Goal: Task Accomplishment & Management: Manage account settings

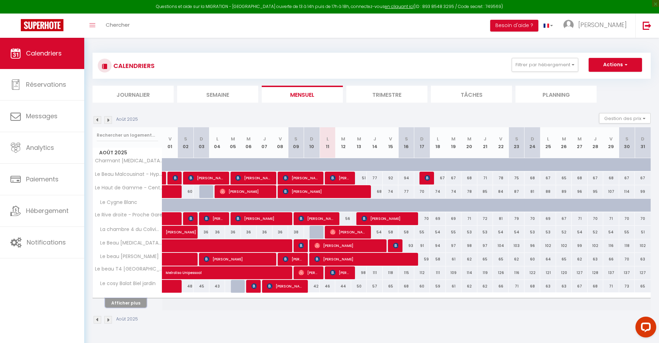
click at [131, 302] on button "Afficher plus" at bounding box center [126, 302] width 42 height 9
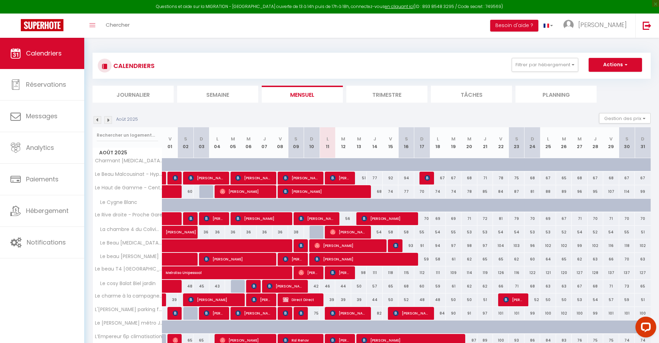
scroll to position [131, 0]
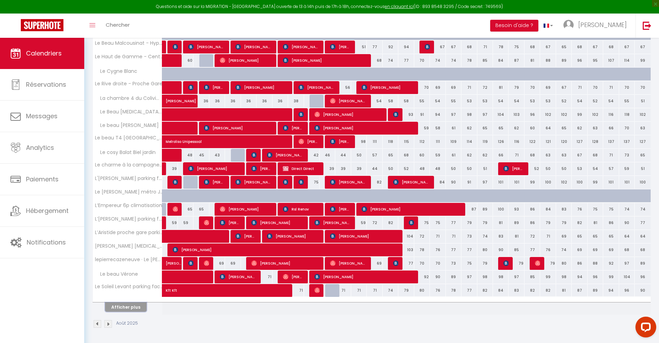
click at [127, 306] on button "Afficher plus" at bounding box center [126, 306] width 42 height 9
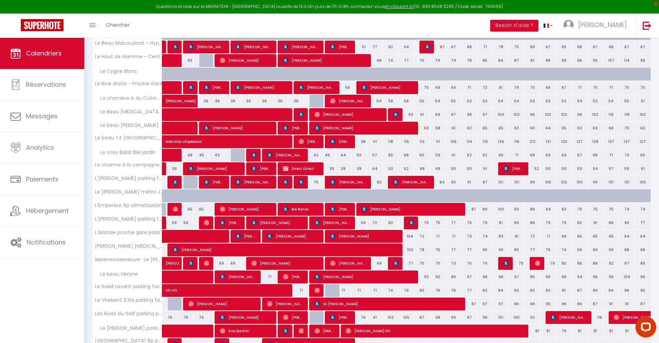
scroll to position [266, 0]
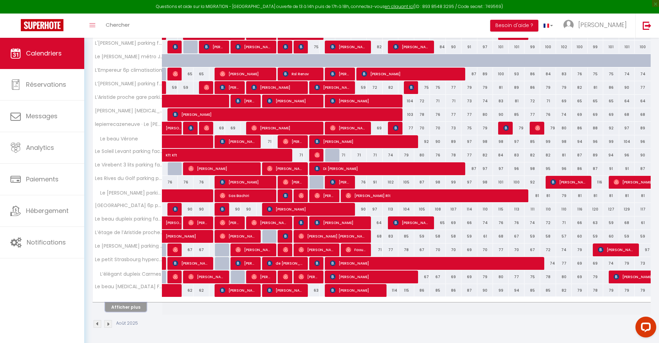
click at [123, 306] on button "Afficher plus" at bounding box center [126, 306] width 42 height 9
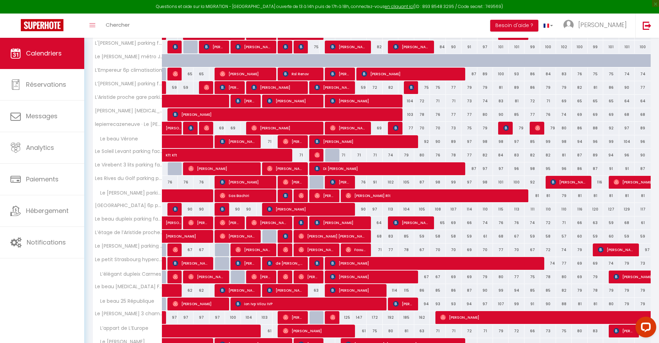
scroll to position [401, 0]
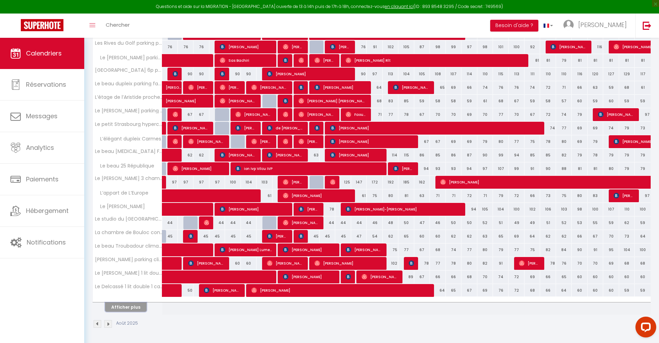
click at [122, 307] on button "Afficher plus" at bounding box center [126, 306] width 42 height 9
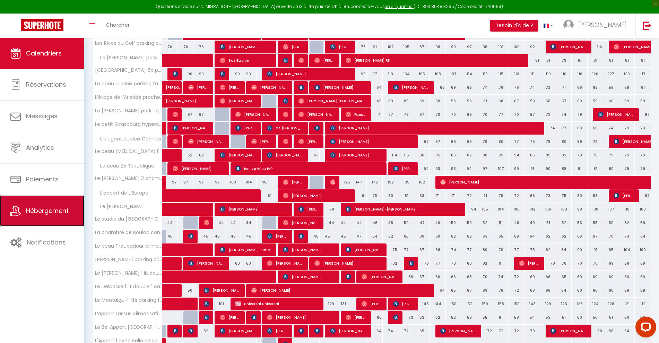
click at [47, 212] on span "Hébergement" at bounding box center [47, 210] width 43 height 9
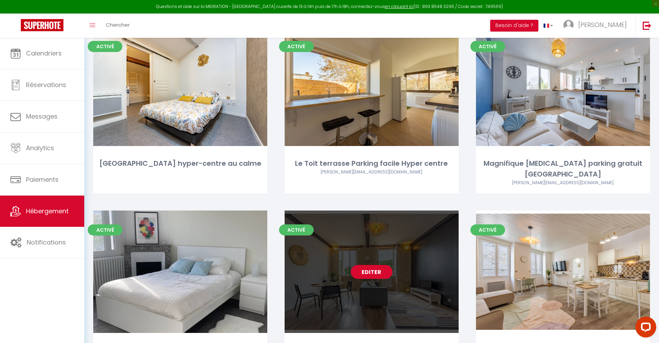
scroll to position [246, 0]
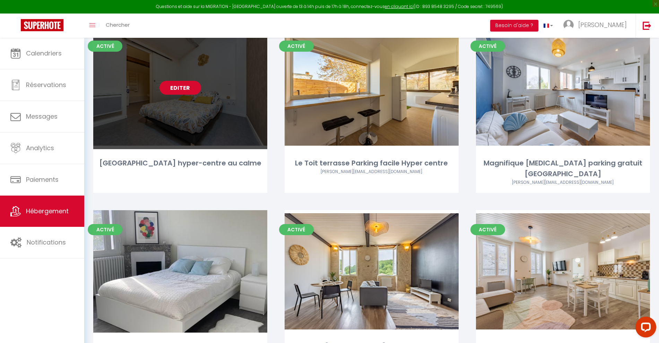
click at [186, 87] on link "Editer" at bounding box center [180, 88] width 42 height 14
select select "3"
select select "2"
select select "1"
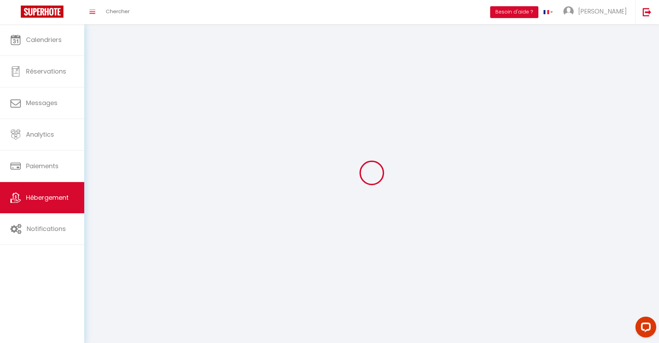
select select
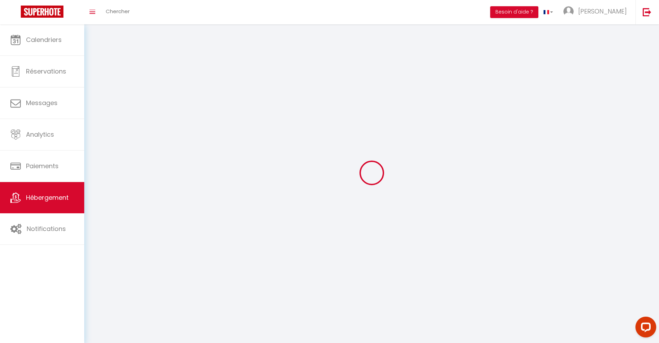
select select
checkbox input "false"
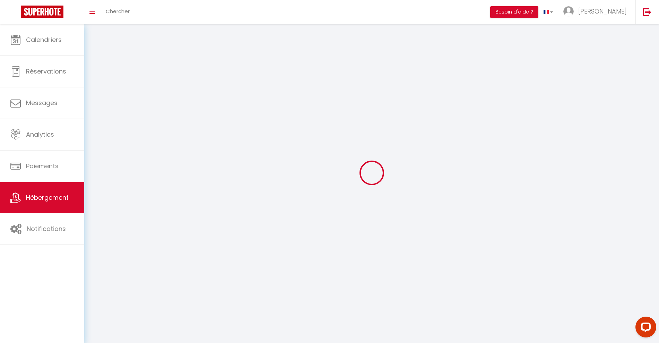
select select
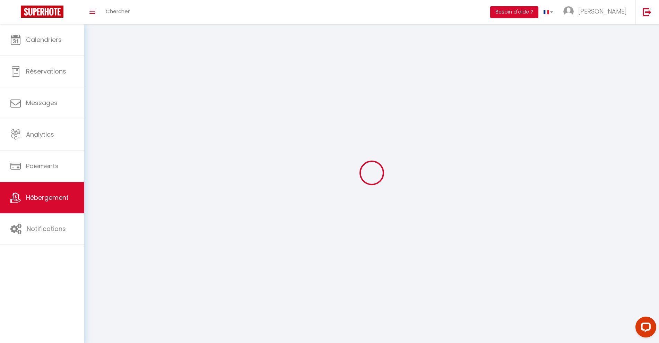
select select
checkbox input "false"
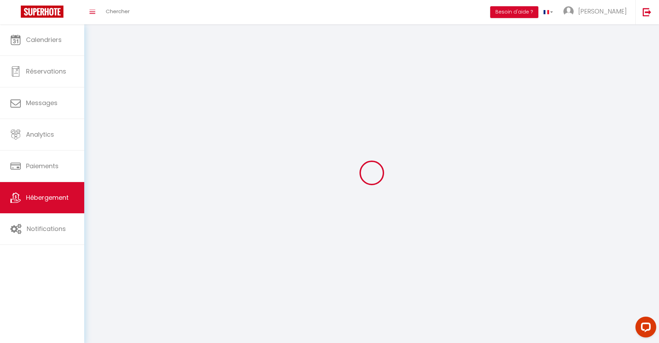
checkbox input "false"
select select
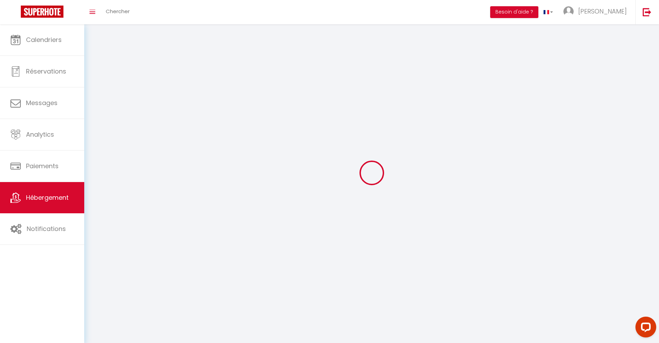
select select "1"
select select "28"
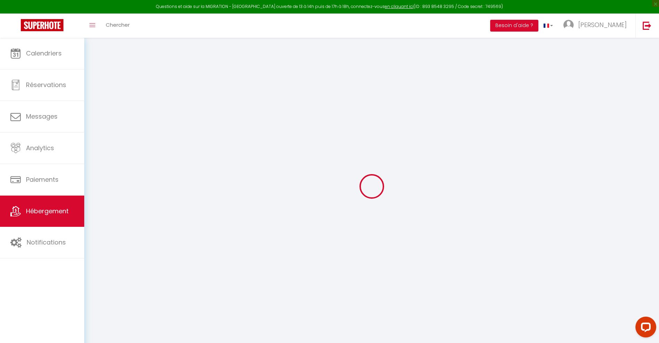
select select
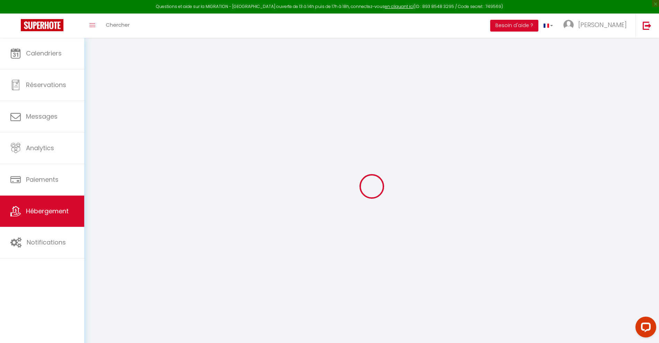
select select
checkbox input "false"
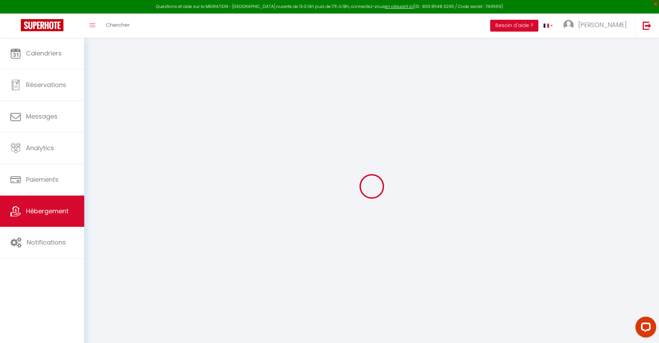
select select
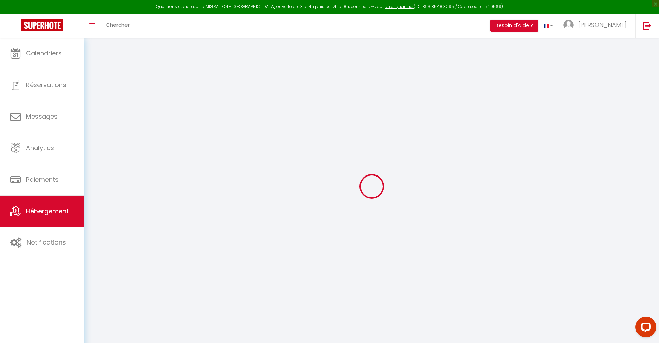
select select
checkbox input "false"
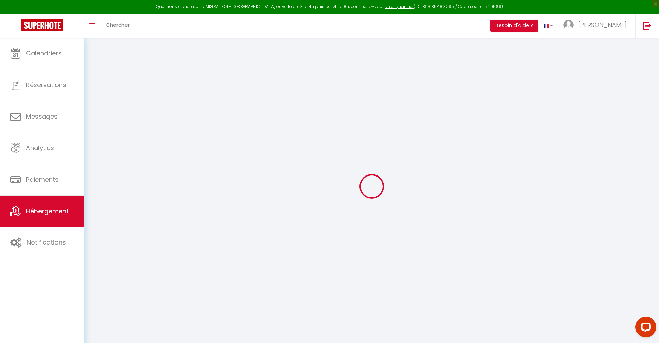
checkbox input "false"
select select
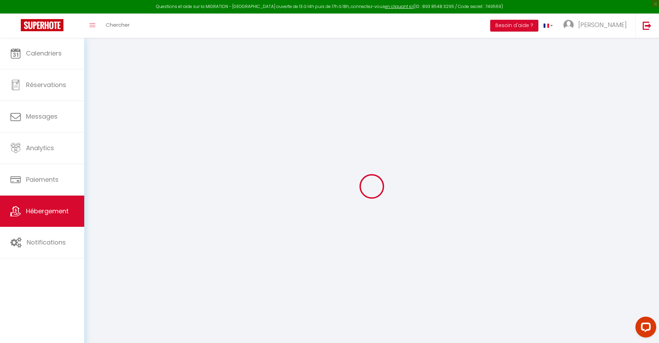
select select
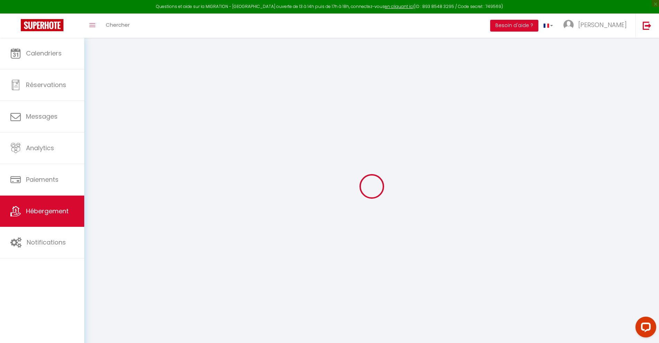
checkbox input "false"
select select
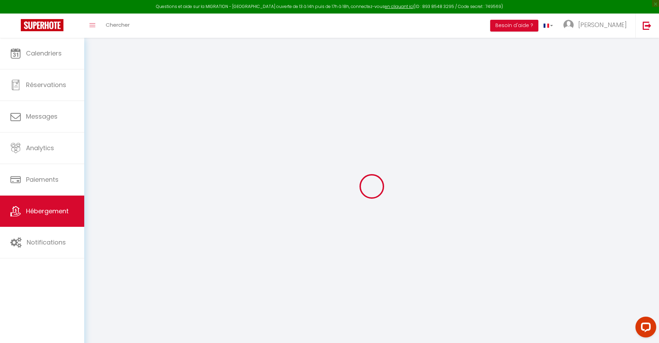
select select
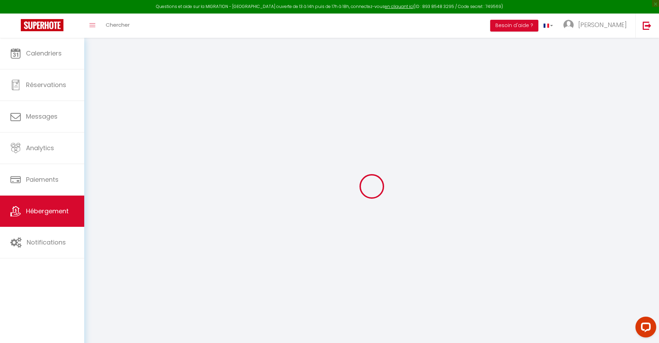
select select
checkbox input "false"
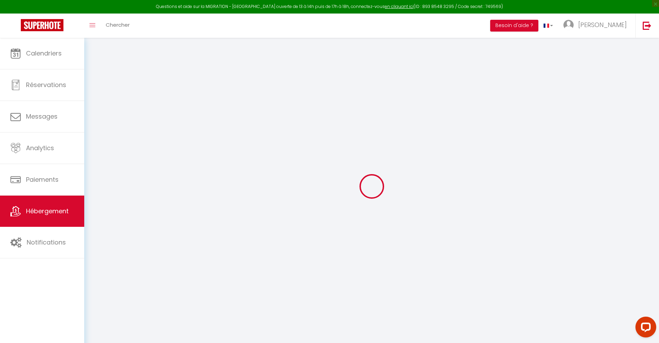
checkbox input "false"
select select
type input "[GEOGRAPHIC_DATA] hyper-centre au calme"
type input "[PERSON_NAME]"
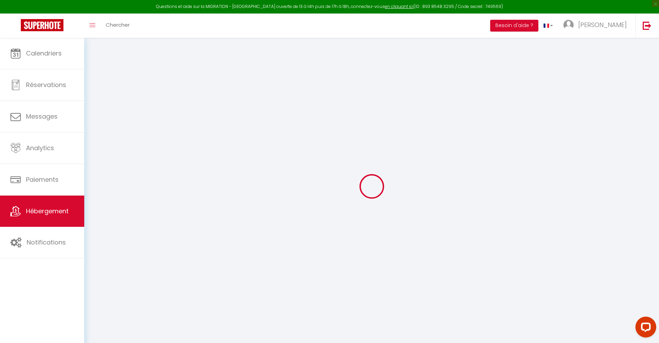
type input "65"
type input "10"
type input "25"
select select
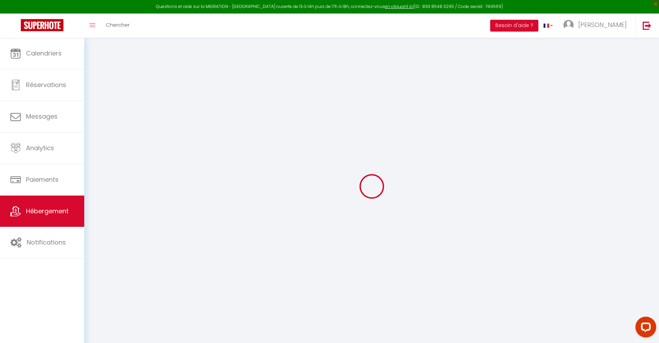
select select
type input "[STREET_ADDRESS]"
type input "82000"
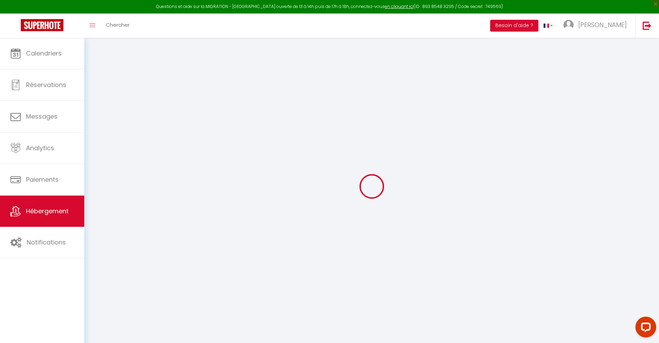
type input "Montauban"
type input "[PERSON_NAME][EMAIL_ADDRESS][DOMAIN_NAME]"
select select
checkbox input "false"
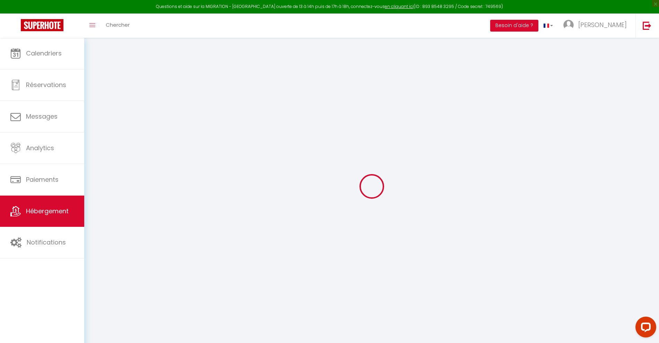
checkbox input "false"
type input "0"
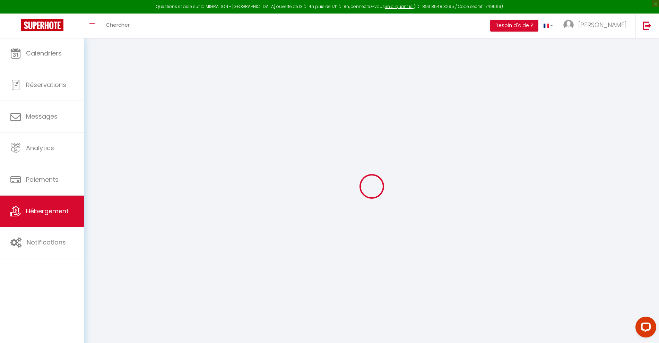
type input "0"
select select
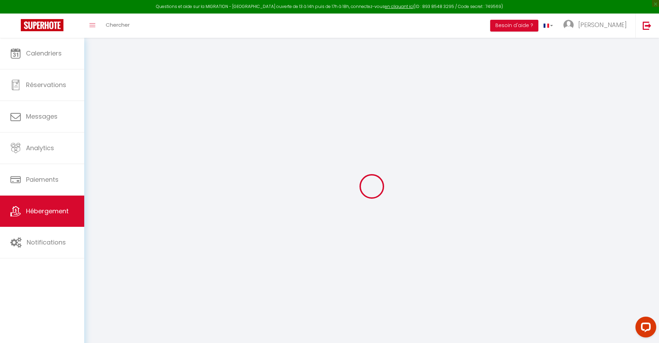
select select
checkbox input "false"
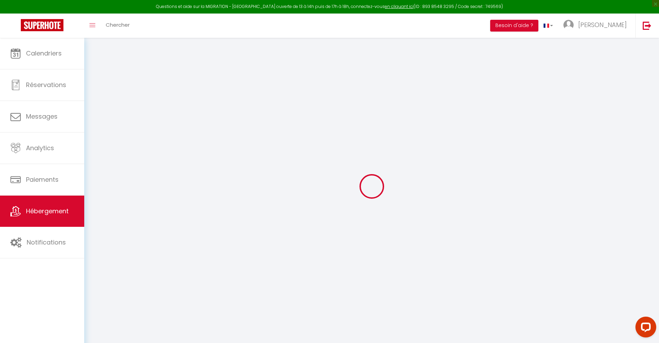
checkbox input "false"
select select
checkbox input "false"
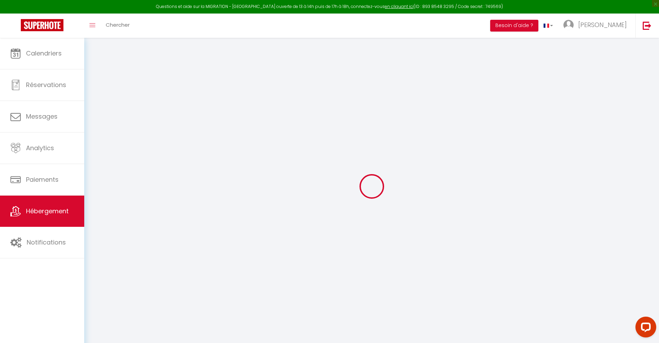
checkbox input "false"
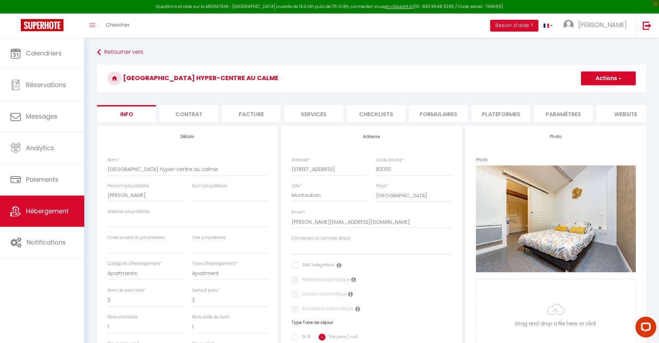
click at [494, 112] on li "Plateformes" at bounding box center [500, 113] width 59 height 17
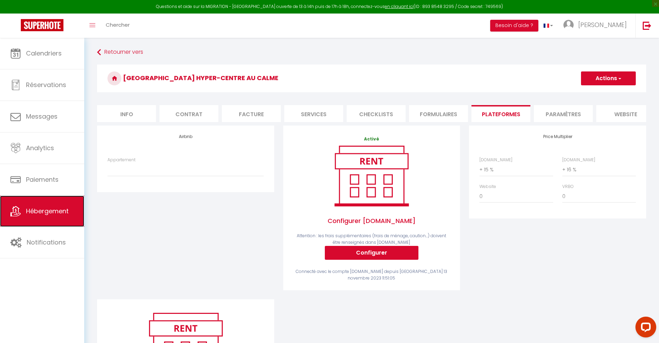
click at [50, 218] on link "Hébergement" at bounding box center [42, 210] width 84 height 31
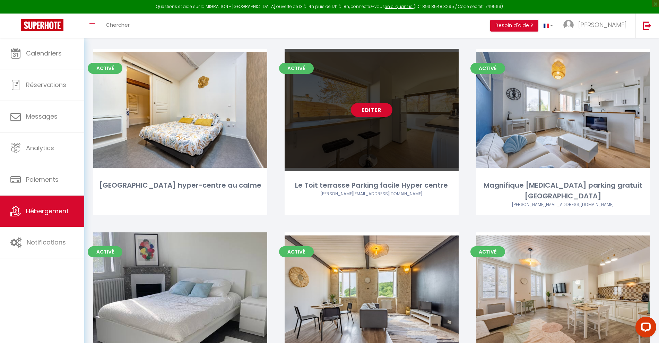
scroll to position [224, 0]
click at [377, 112] on link "Editer" at bounding box center [372, 110] width 42 height 14
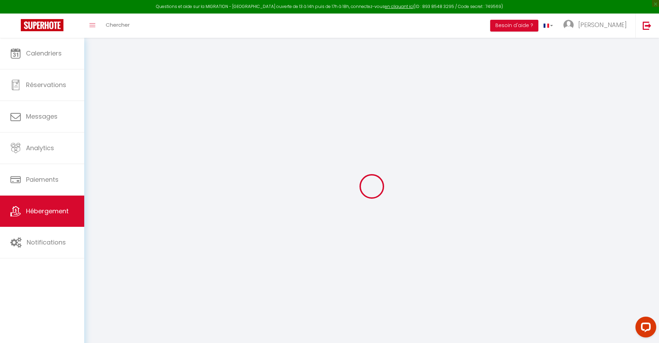
select select
checkbox input "false"
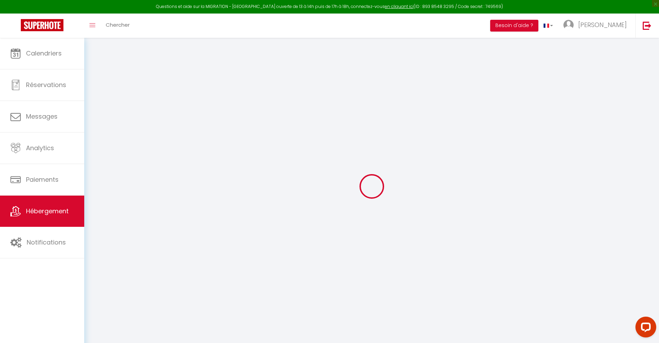
checkbox input "false"
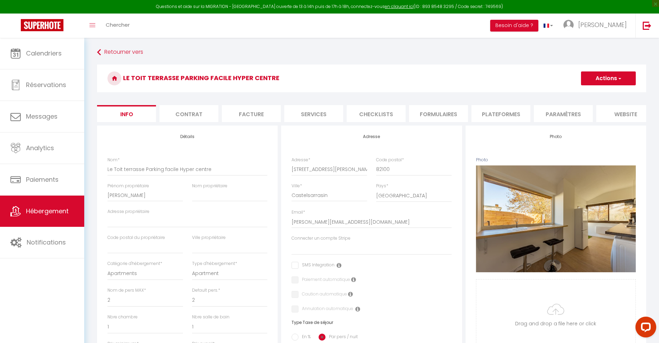
click at [512, 115] on li "Plateformes" at bounding box center [500, 113] width 59 height 17
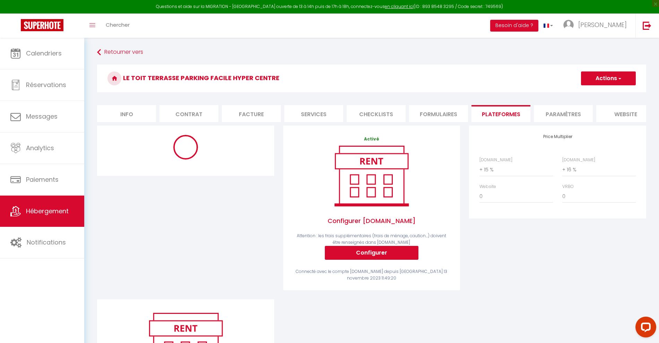
select select "3983-780488340795667632"
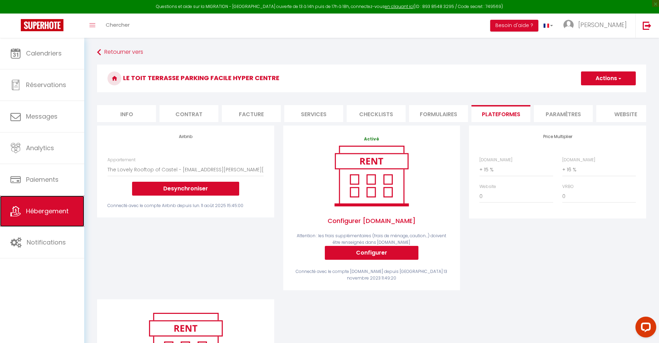
click at [53, 213] on span "Hébergement" at bounding box center [47, 211] width 43 height 9
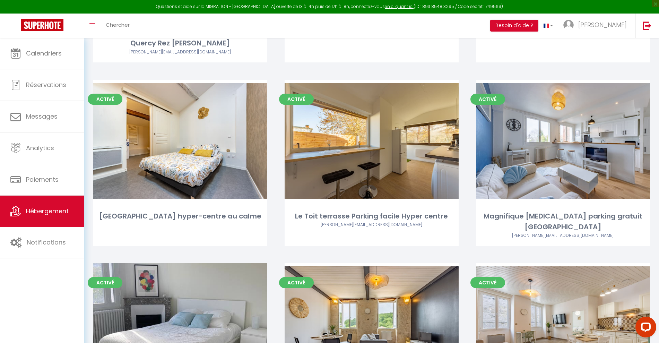
scroll to position [194, 0]
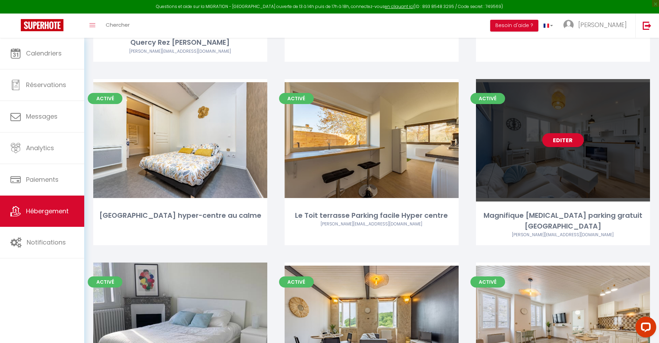
click at [572, 141] on link "Editer" at bounding box center [563, 140] width 42 height 14
select select "3"
select select "2"
select select "1"
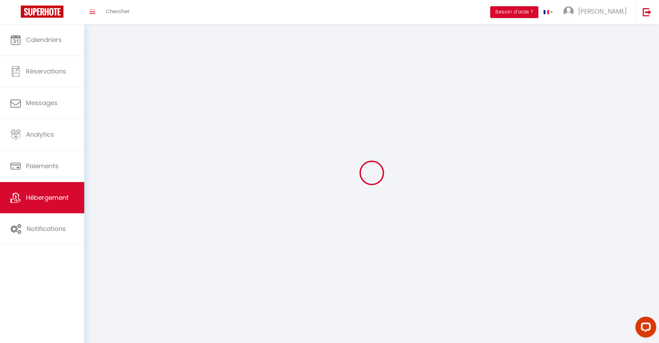
select select
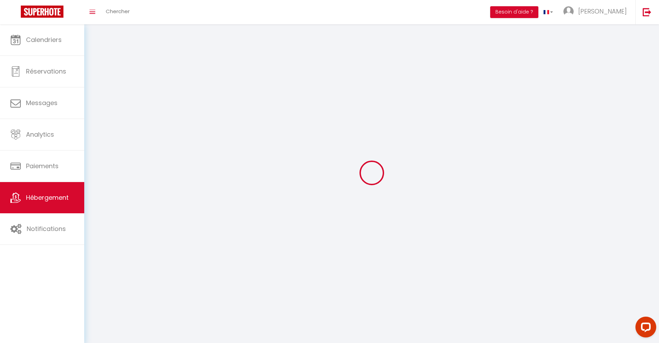
select select
checkbox input "false"
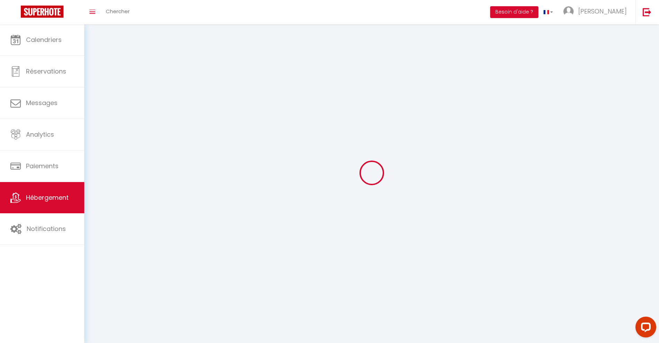
checkbox input "false"
select select
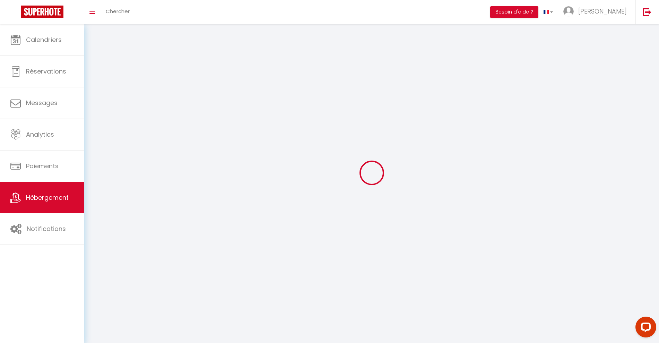
select select
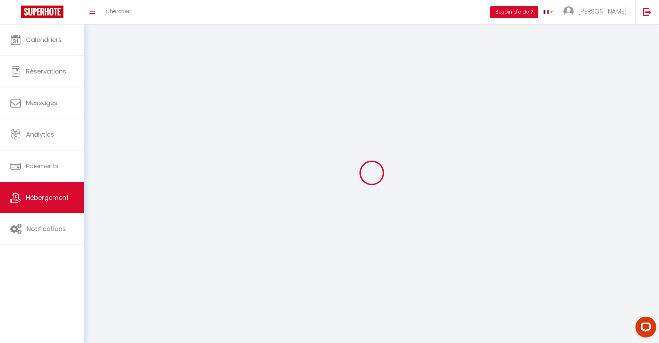
checkbox input "false"
select select
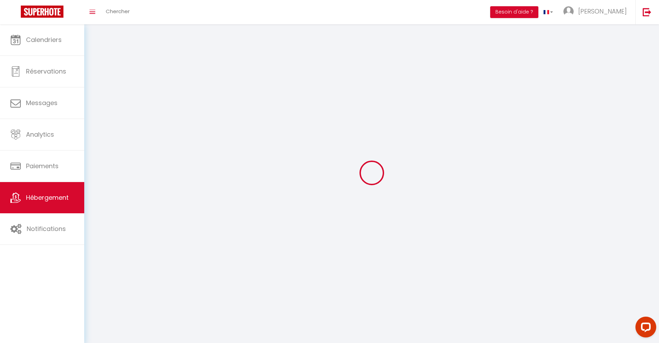
select select
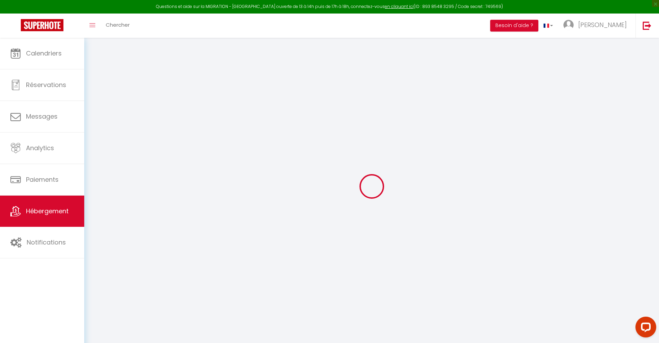
select select
checkbox input "false"
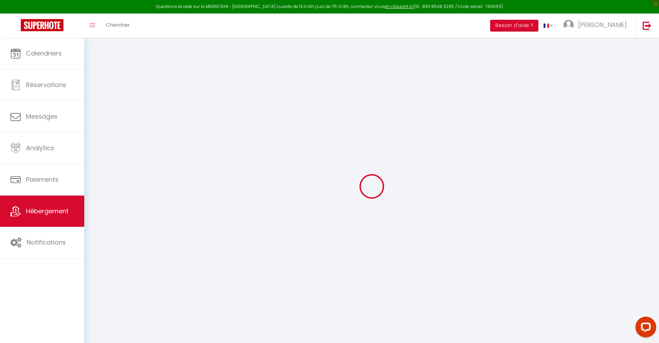
checkbox input "false"
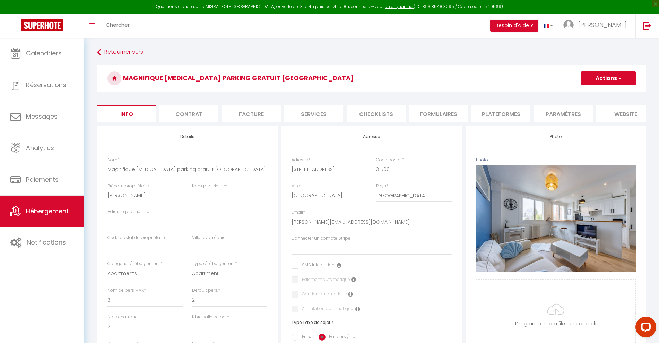
click at [504, 111] on li "Plateformes" at bounding box center [500, 113] width 59 height 17
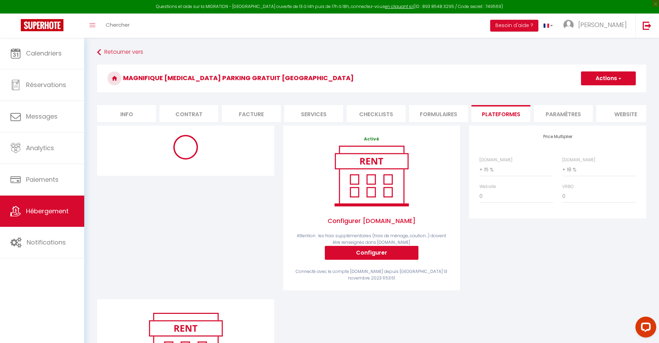
select select "3983-840660928794148569"
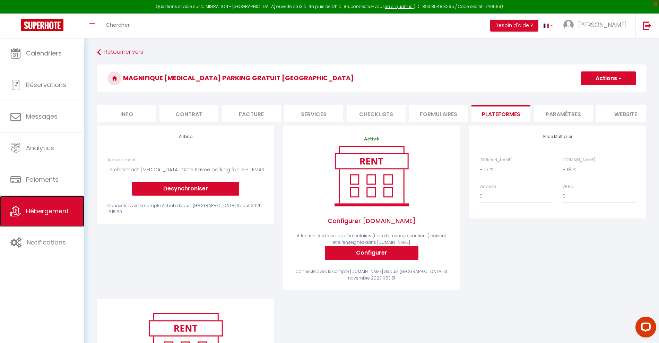
click at [47, 212] on span "Hébergement" at bounding box center [47, 211] width 43 height 9
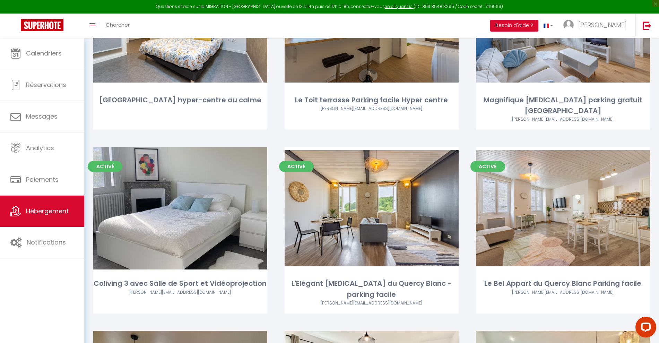
scroll to position [310, 0]
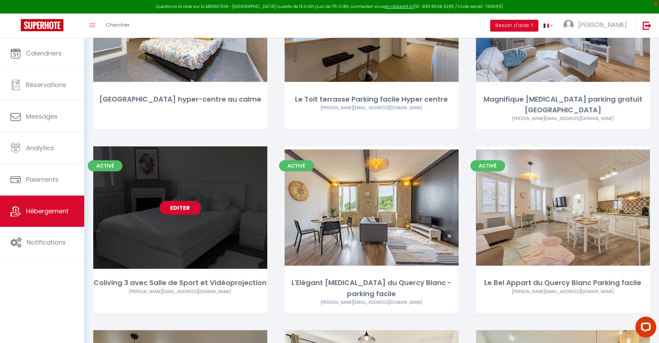
click at [173, 201] on link "Editer" at bounding box center [180, 208] width 42 height 14
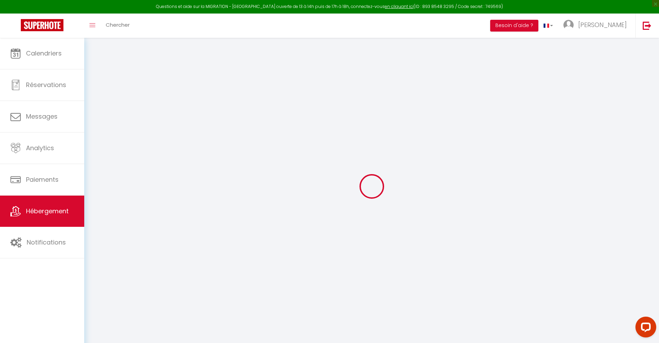
select select
checkbox input "false"
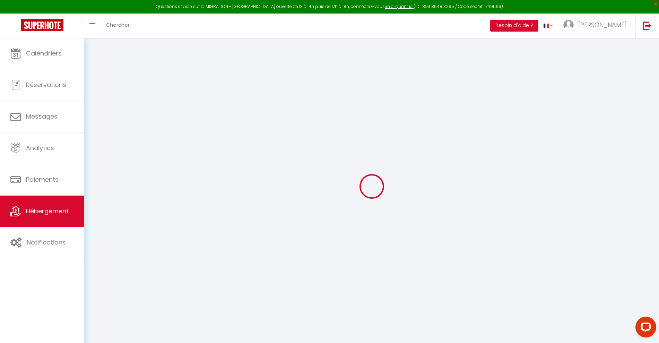
checkbox input "false"
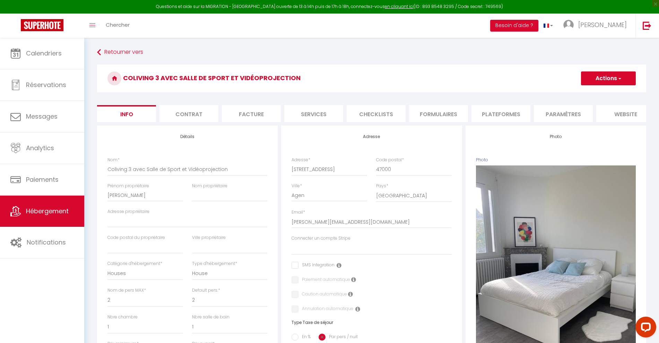
click at [505, 116] on li "Plateformes" at bounding box center [500, 113] width 59 height 17
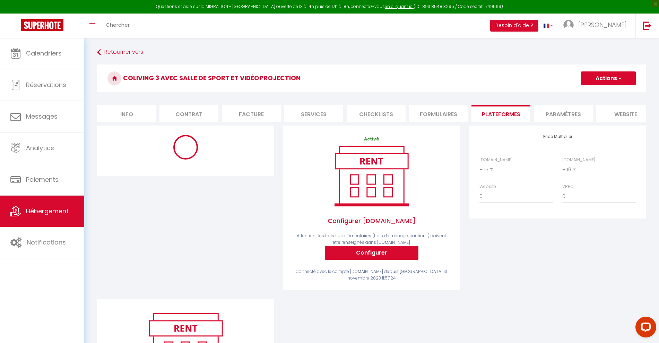
select select "3983-903492236735474631"
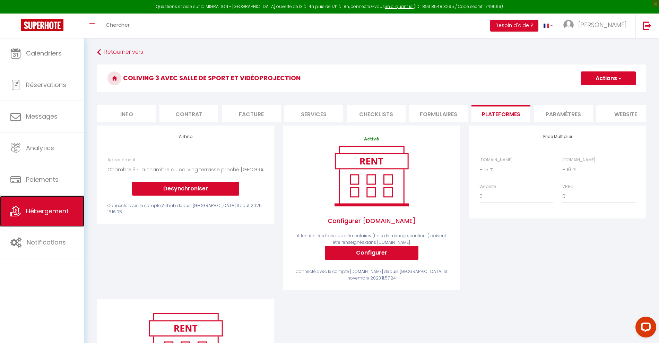
click at [45, 215] on span "Hébergement" at bounding box center [47, 211] width 43 height 9
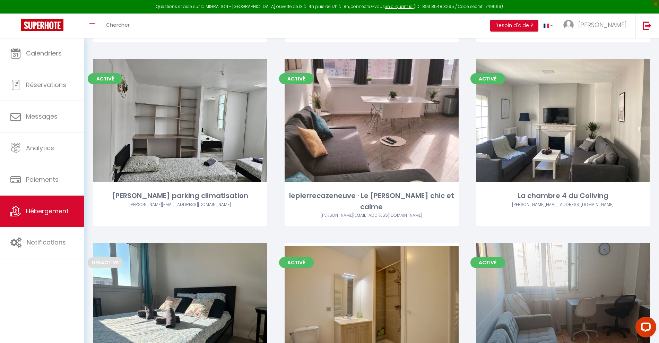
scroll to position [1470, 0]
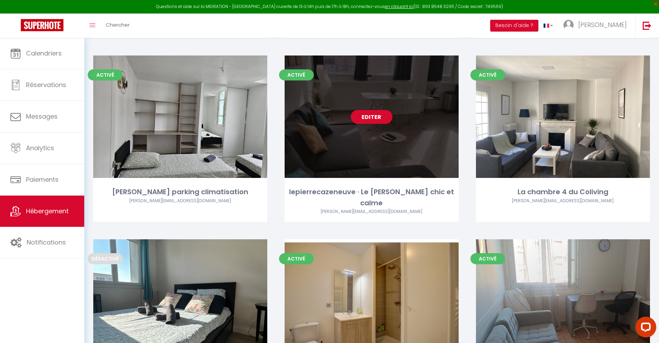
click at [379, 110] on link "Editer" at bounding box center [372, 117] width 42 height 14
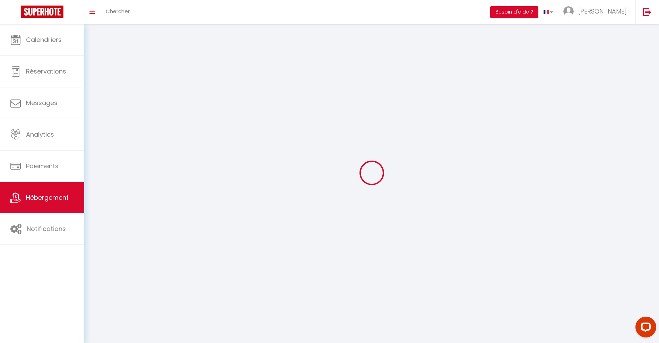
select select "1"
select select "28"
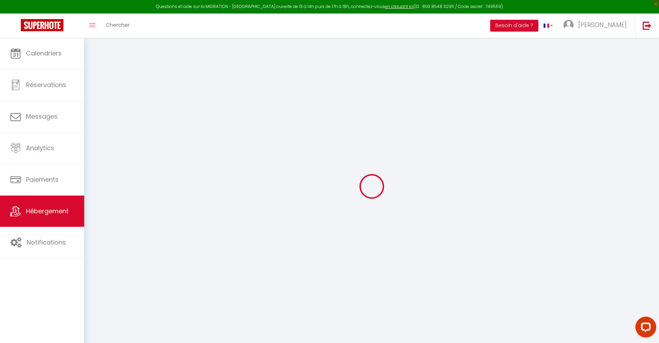
select select
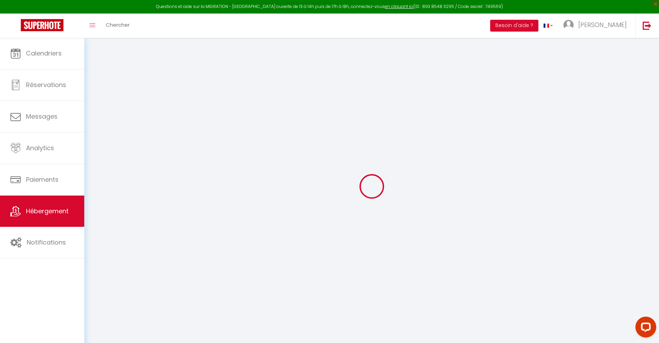
select select
checkbox input "false"
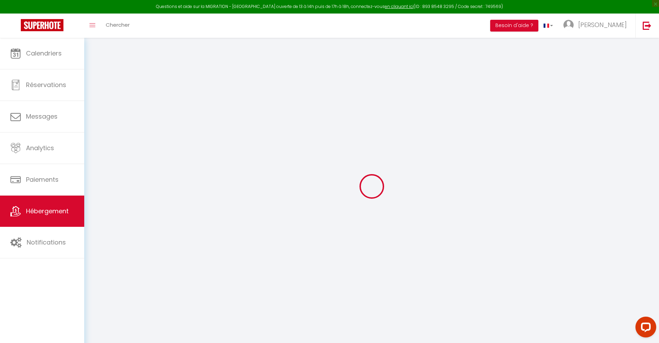
select select
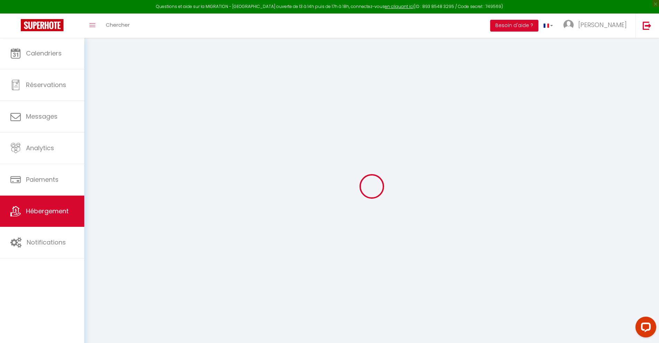
select select
checkbox input "false"
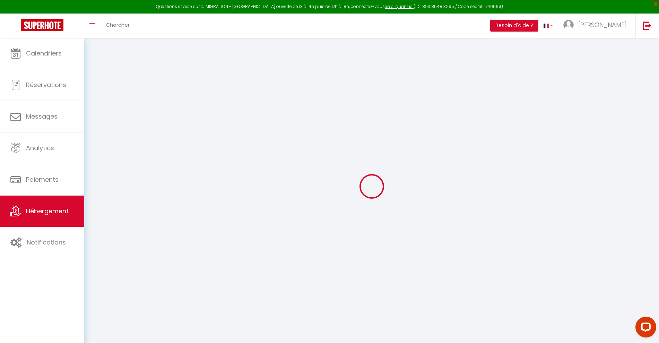
checkbox input "false"
select select
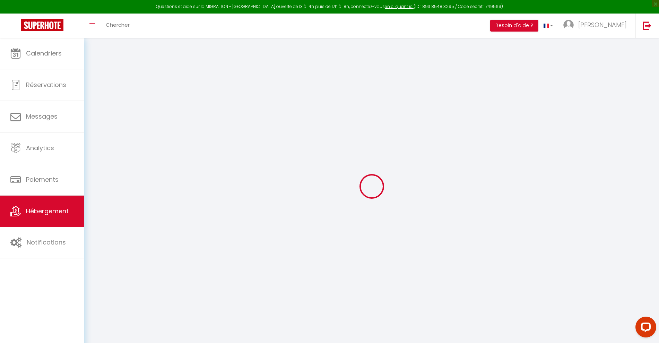
select select
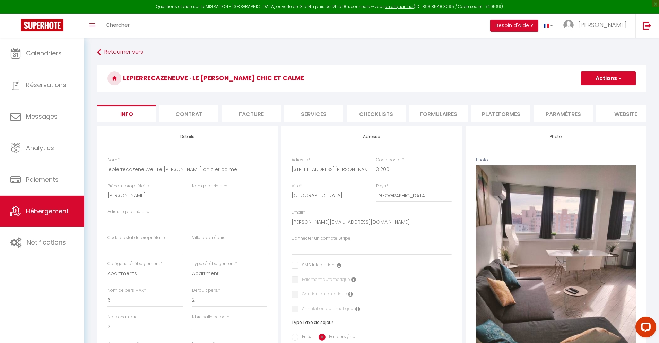
click at [506, 114] on li "Plateformes" at bounding box center [500, 113] width 59 height 17
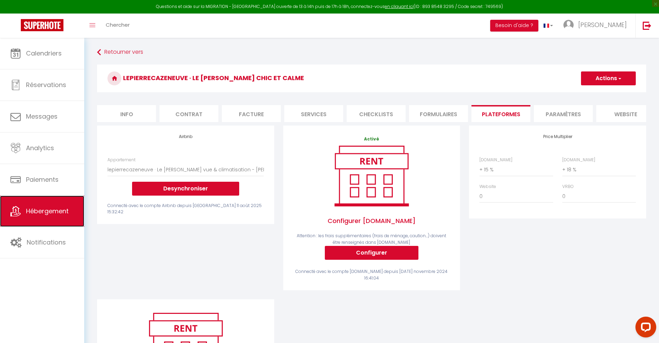
click at [43, 212] on span "Hébergement" at bounding box center [47, 211] width 43 height 9
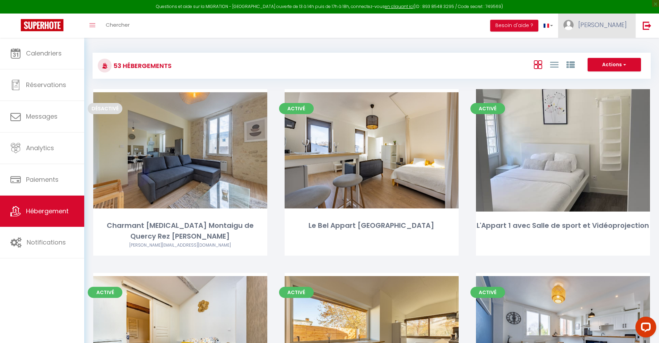
click at [614, 27] on span "[PERSON_NAME]" at bounding box center [602, 24] width 49 height 9
click at [607, 47] on link "Paramètres" at bounding box center [607, 48] width 51 height 12
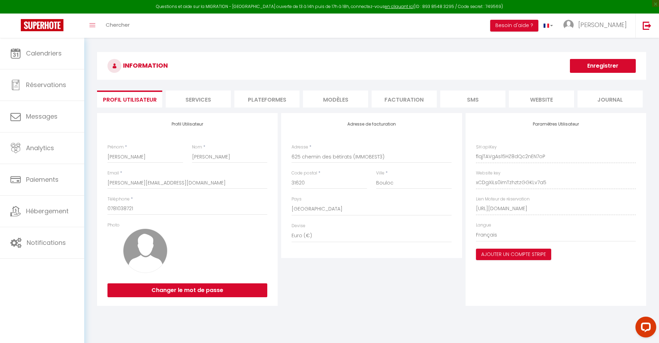
click at [286, 100] on li "Plateformes" at bounding box center [266, 98] width 65 height 17
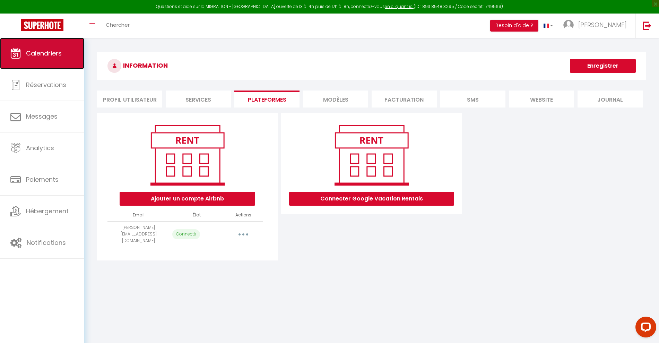
click at [55, 52] on span "Calendriers" at bounding box center [44, 53] width 36 height 9
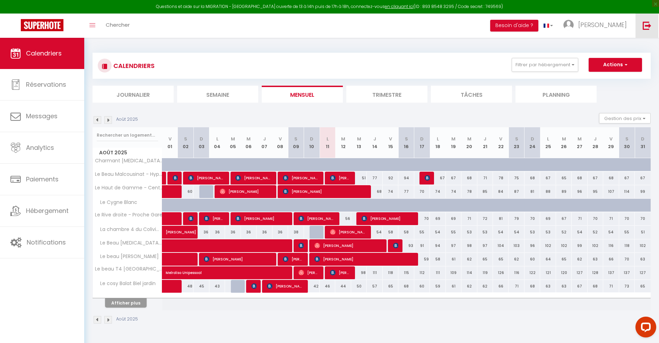
click at [651, 29] on img at bounding box center [647, 25] width 9 height 9
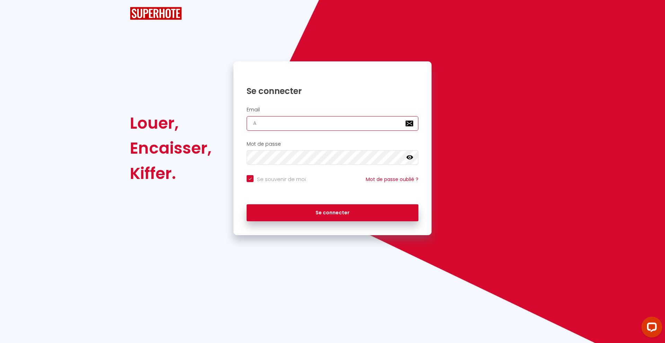
click at [276, 128] on input "A" at bounding box center [333, 123] width 172 height 15
paste input "[EMAIL_ADDRESS][DOMAIN_NAME]"
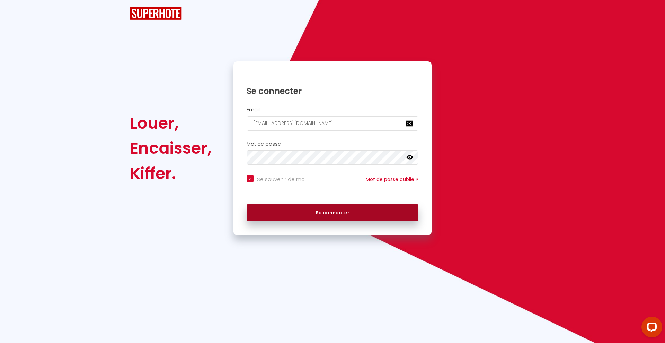
click at [312, 214] on button "Se connecter" at bounding box center [333, 212] width 172 height 17
